Goal: Task Accomplishment & Management: Manage account settings

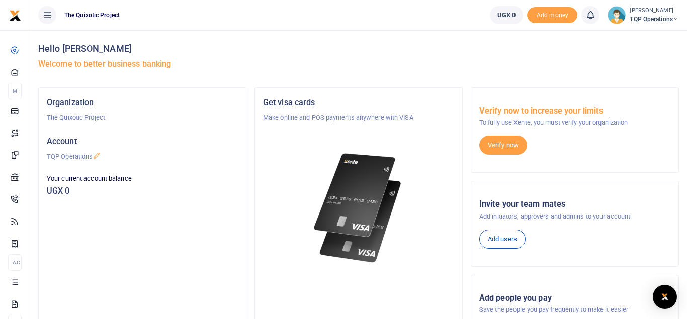
click at [674, 18] on icon at bounding box center [675, 19] width 6 height 7
click at [631, 91] on link "Logout" at bounding box center [639, 92] width 79 height 14
click at [675, 18] on icon at bounding box center [675, 19] width 6 height 7
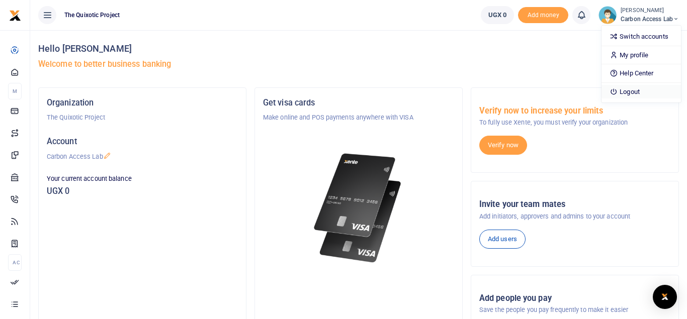
click at [631, 96] on link "Logout" at bounding box center [640, 92] width 79 height 14
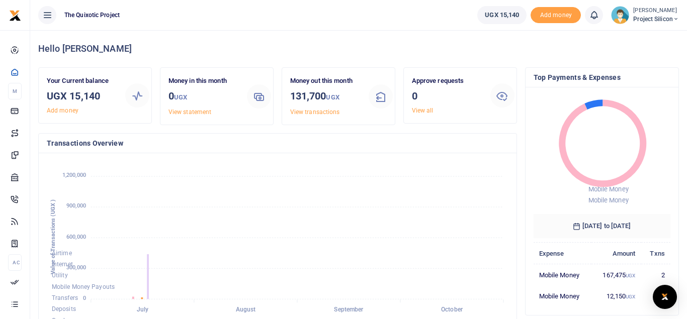
scroll to position [166, 461]
click at [658, 12] on small "[PERSON_NAME]" at bounding box center [656, 11] width 46 height 9
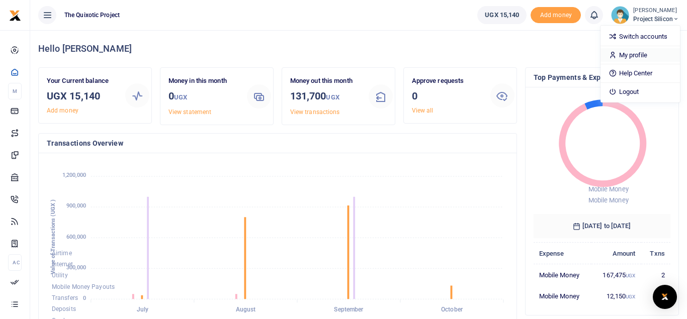
click at [633, 50] on link "My profile" at bounding box center [639, 55] width 79 height 14
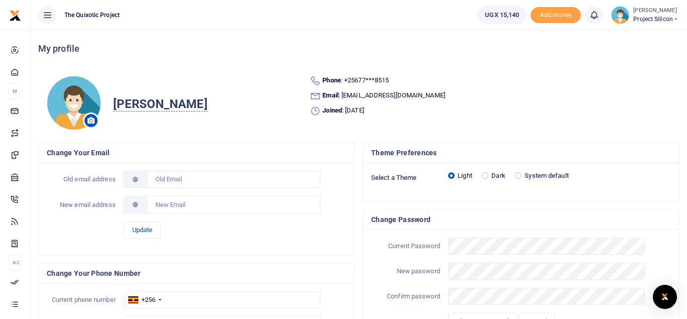
click at [616, 16] on img at bounding box center [620, 15] width 18 height 18
click at [54, 20] on button at bounding box center [47, 15] width 18 height 18
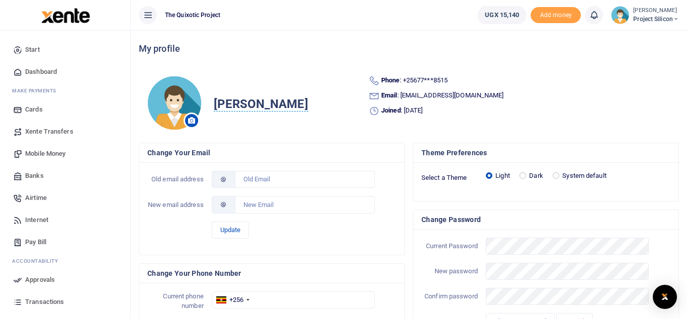
click at [290, 20] on ul "The Quixotic Project" at bounding box center [300, 15] width 338 height 30
click at [151, 20] on icon at bounding box center [148, 15] width 10 height 11
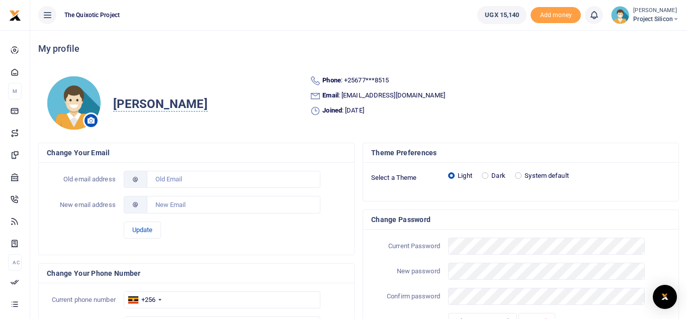
click at [666, 12] on small "[PERSON_NAME]" at bounding box center [656, 11] width 46 height 9
click at [634, 67] on link "Help Center" at bounding box center [639, 73] width 79 height 14
click at [490, 174] on div "Dark" at bounding box center [493, 176] width 24 height 10
click at [485, 175] on input "Dark" at bounding box center [484, 175] width 7 height 7
radio input "true"
